Goal: Navigation & Orientation: Find specific page/section

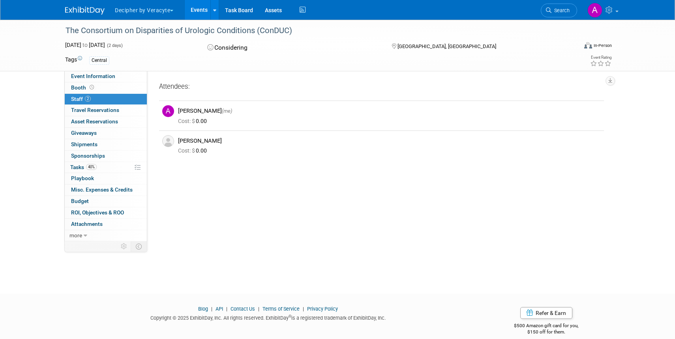
click at [193, 10] on link "Events" at bounding box center [199, 10] width 29 height 20
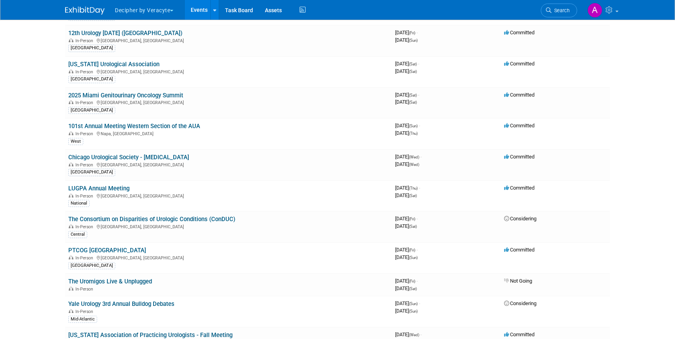
scroll to position [492, 0]
click at [96, 189] on link "LUGPA Annual Meeting" at bounding box center [98, 187] width 61 height 7
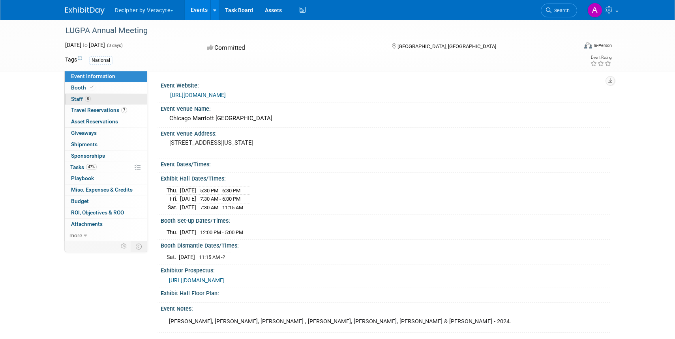
click at [78, 96] on span "Staff 8" at bounding box center [81, 99] width 20 height 6
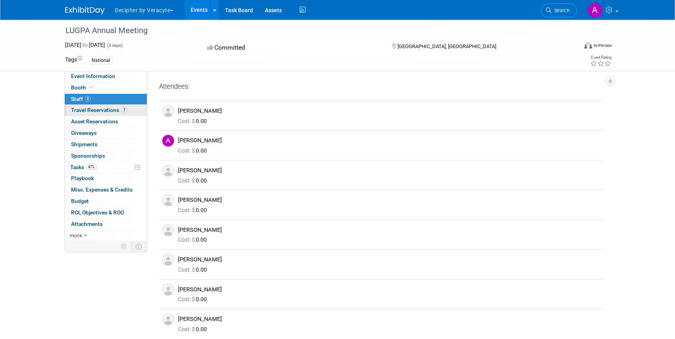
click at [103, 111] on span "Travel Reservations 7" at bounding box center [99, 110] width 56 height 6
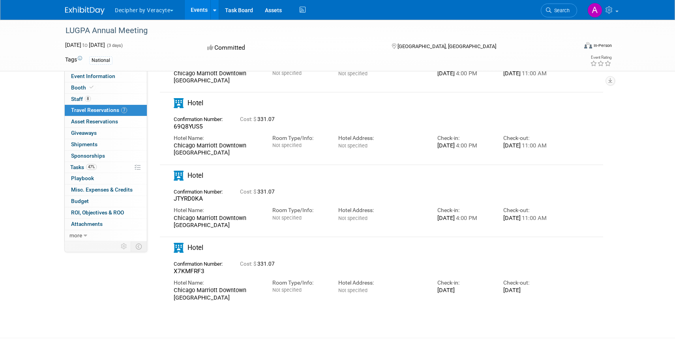
scroll to position [318, 0]
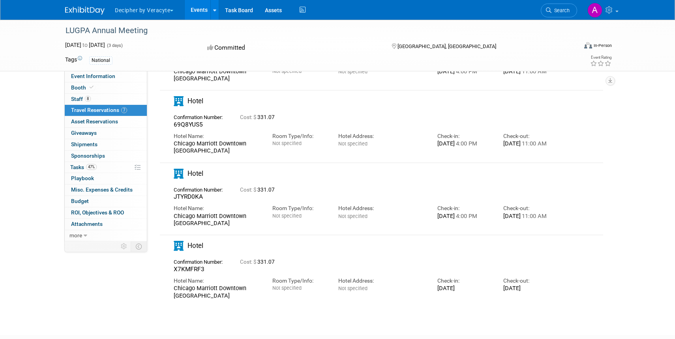
click at [202, 13] on link "Events" at bounding box center [199, 10] width 29 height 20
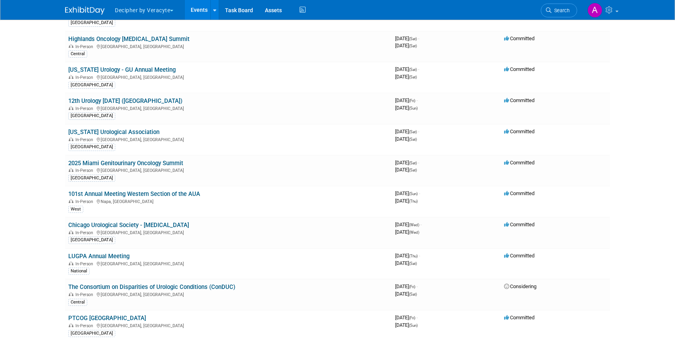
scroll to position [424, 0]
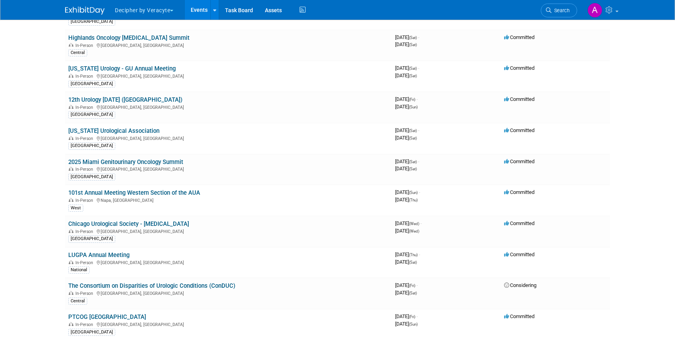
click at [234, 147] on div "[GEOGRAPHIC_DATA]" at bounding box center [228, 145] width 320 height 8
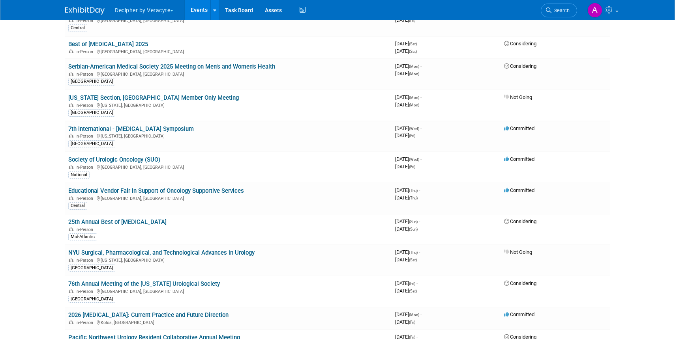
scroll to position [931, 0]
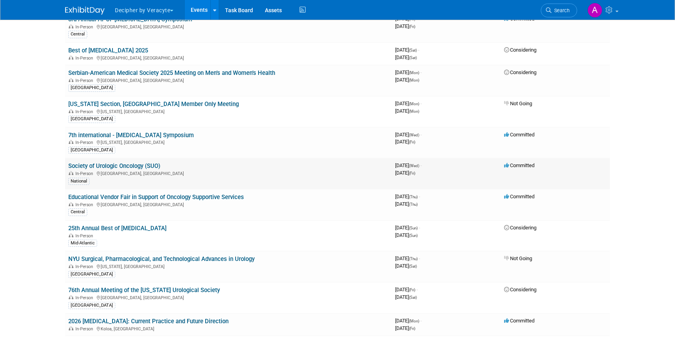
click at [125, 167] on link "Society of Urologic Oncology (SUO)" at bounding box center [114, 166] width 92 height 7
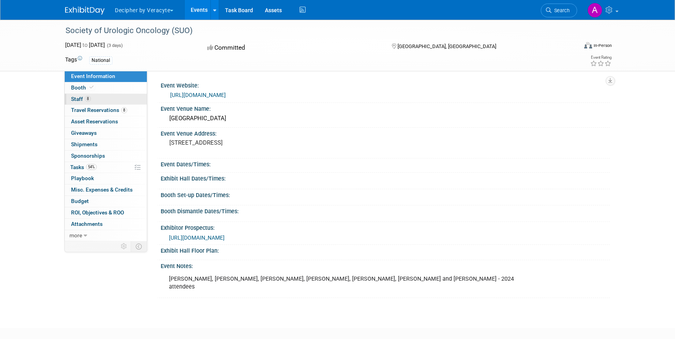
click at [82, 101] on span "Staff 8" at bounding box center [81, 99] width 20 height 6
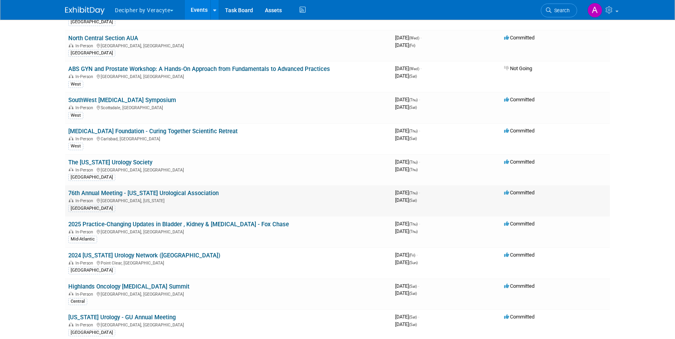
scroll to position [176, 0]
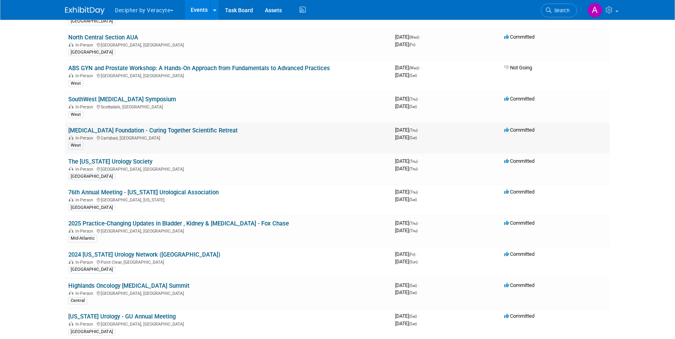
click at [162, 129] on link "[MEDICAL_DATA] Foundation - Curing Together Scientific Retreat" at bounding box center [152, 130] width 169 height 7
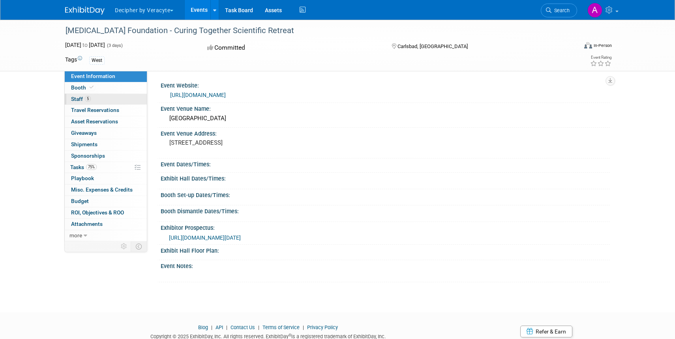
click at [83, 98] on span "Staff 5" at bounding box center [81, 99] width 20 height 6
